Goal: Information Seeking & Learning: Learn about a topic

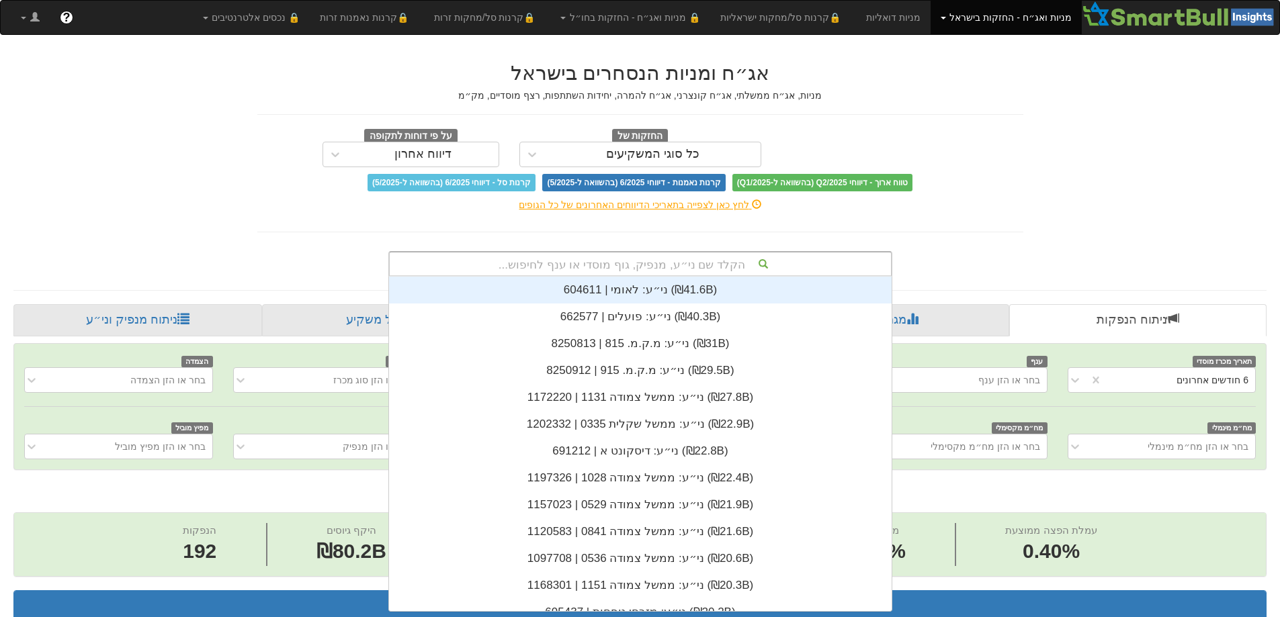
click at [717, 259] on div "הקלד שם ני״ע, מנפיק, גוף מוסדי או ענף לחיפוש..." at bounding box center [640, 264] width 501 height 23
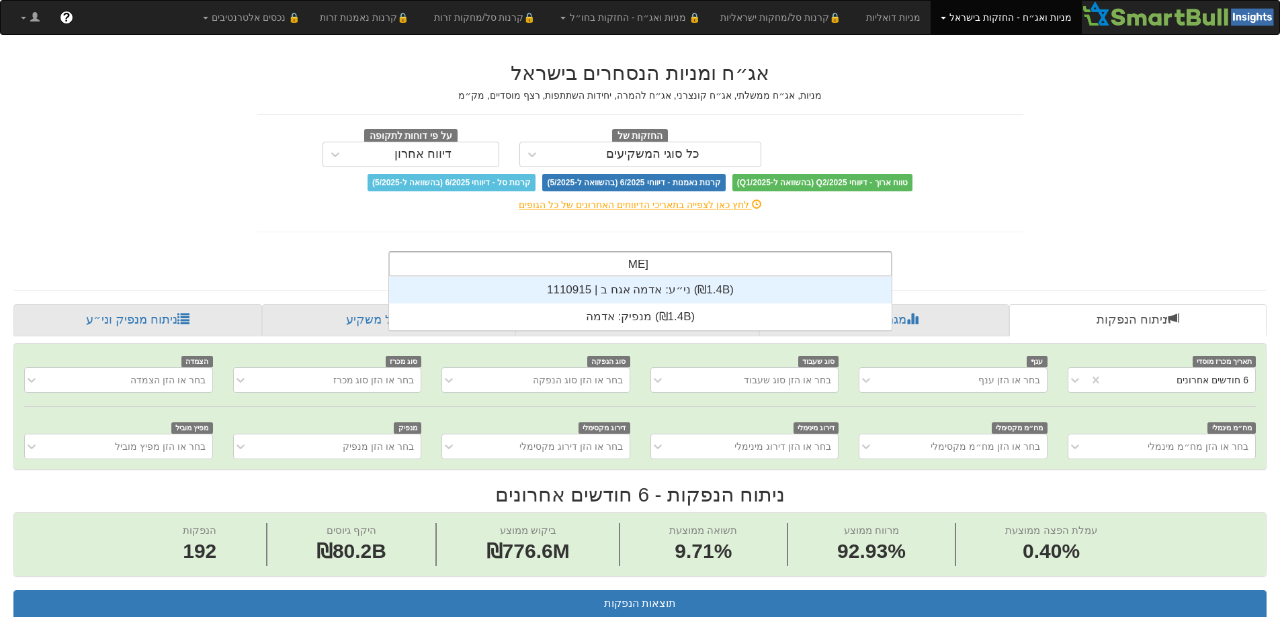
scroll to position [54, 0]
type input "אדמה"
click at [646, 293] on div "ני״ע: ‏אדמה אגח ב | 1110915 ‎(₪1.4B)‎" at bounding box center [640, 290] width 503 height 27
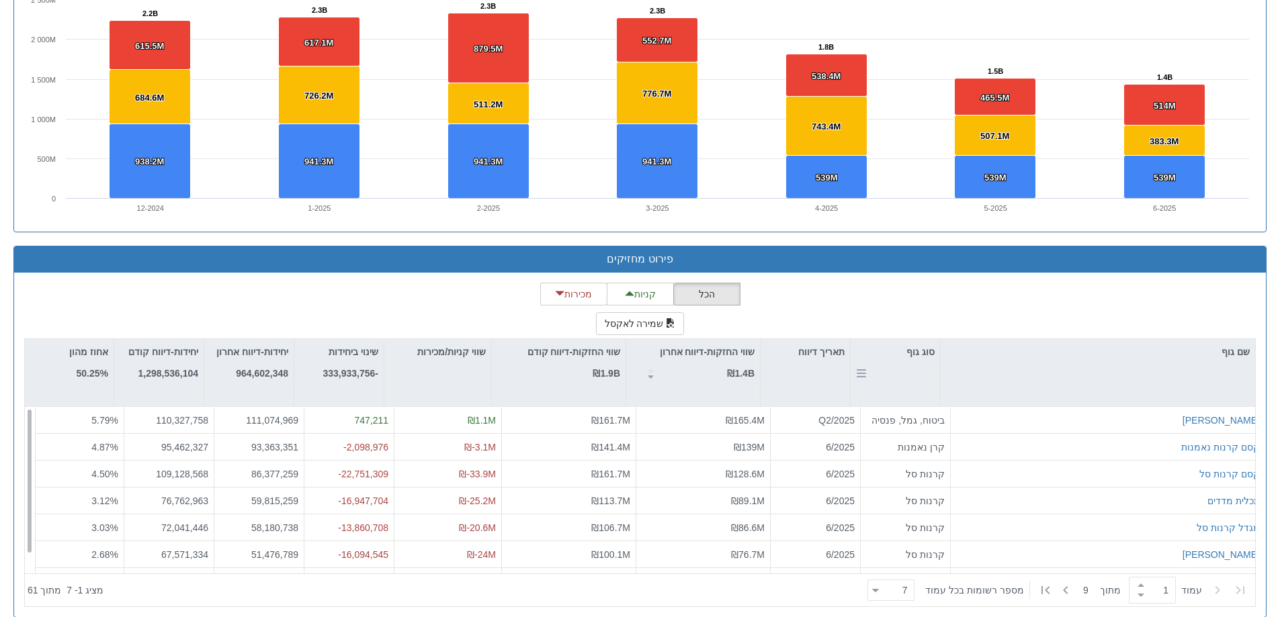
scroll to position [989, 0]
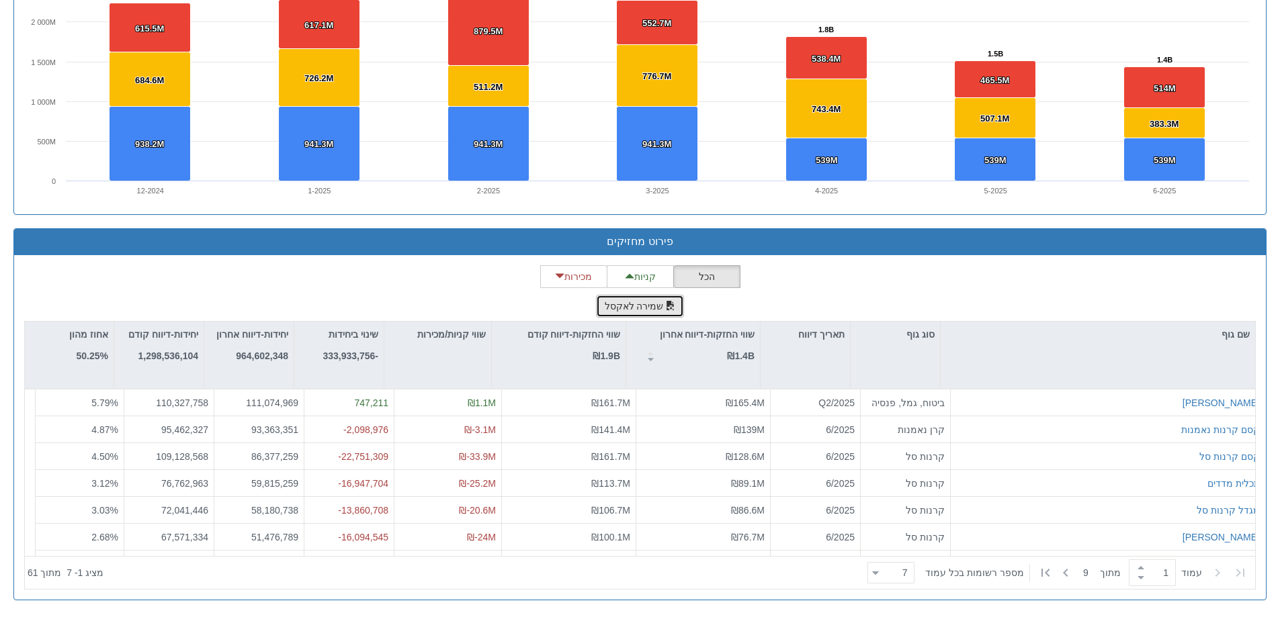
click at [632, 307] on button "שמירה לאקסל" at bounding box center [640, 306] width 89 height 23
click at [629, 307] on button "שמירה לאקסל" at bounding box center [640, 306] width 89 height 23
